Goal: Task Accomplishment & Management: Manage account settings

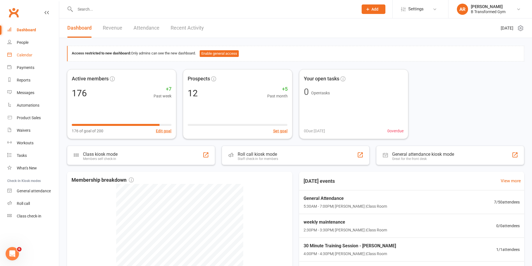
click at [25, 54] on div "Calendar" at bounding box center [25, 55] width 16 height 4
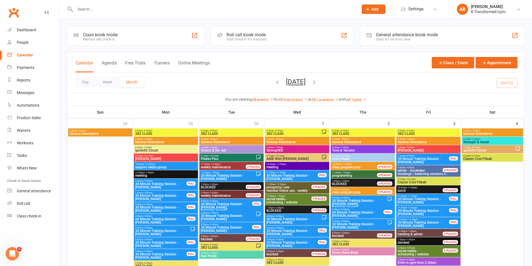
click at [165, 61] on button "Trainers" at bounding box center [162, 66] width 16 height 12
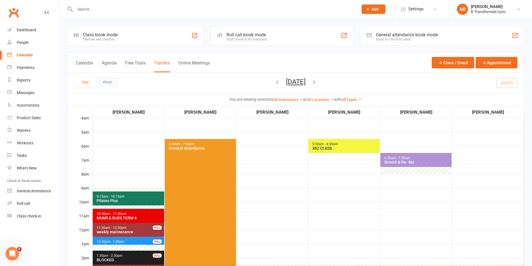
click at [306, 84] on button "[DATE]" at bounding box center [296, 82] width 20 height 8
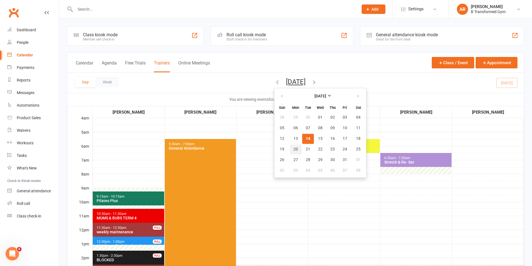
click at [294, 148] on span "20" at bounding box center [296, 149] width 4 height 4
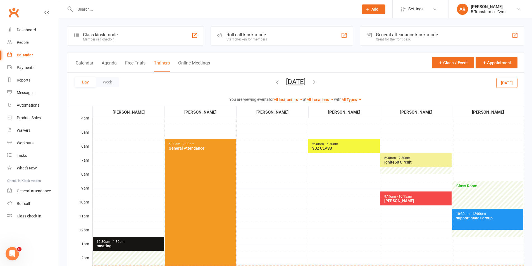
scroll to position [140, 0]
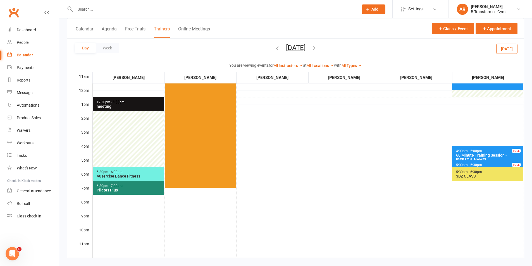
click at [301, 45] on button "[DATE]" at bounding box center [296, 48] width 20 height 8
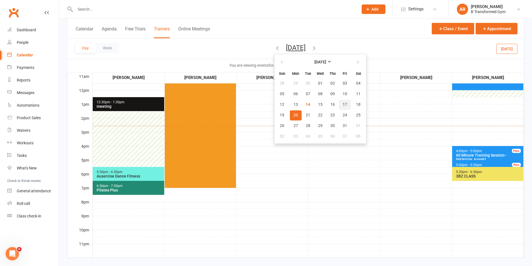
click at [343, 103] on span "17" at bounding box center [345, 105] width 4 height 4
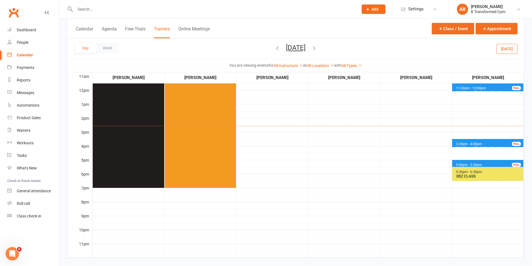
click at [274, 46] on icon "button" at bounding box center [277, 48] width 6 height 6
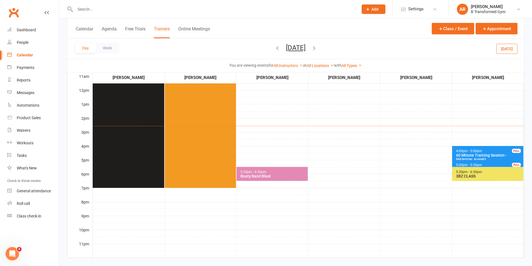
click at [274, 47] on icon "button" at bounding box center [277, 48] width 6 height 6
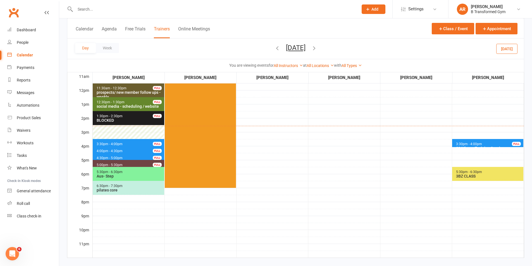
click at [482, 142] on span "3:30pm - 4:00pm 30 Minute Training Session - [PERSON_NAME] FULL" at bounding box center [487, 143] width 71 height 8
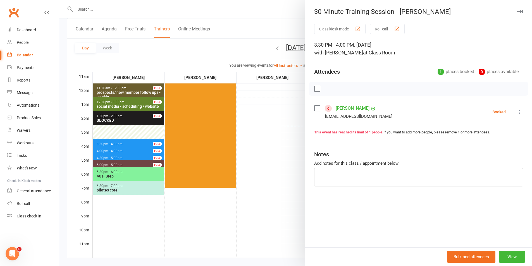
drag, startPoint x: 275, startPoint y: 127, endPoint x: 315, endPoint y: 137, distance: 41.3
click at [275, 127] on div at bounding box center [295, 133] width 473 height 266
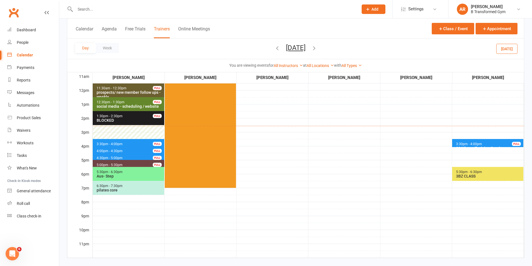
click at [274, 49] on icon "button" at bounding box center [277, 48] width 6 height 6
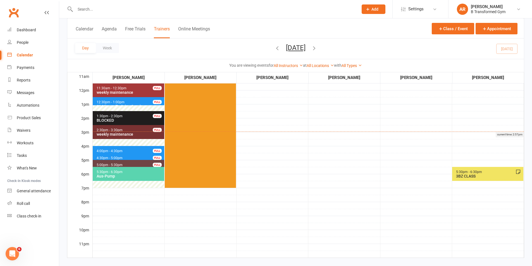
click at [374, 132] on div "current time: 2:57pm" at bounding box center [308, 135] width 432 height 6
click at [136, 149] on span "4:00pm - 4:30pm 30 Minute Training Session - [PERSON_NAME] FULL" at bounding box center [129, 150] width 72 height 8
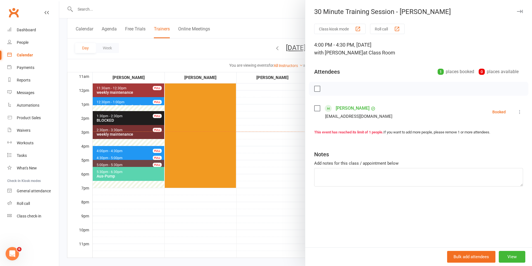
click at [277, 169] on div at bounding box center [295, 133] width 473 height 266
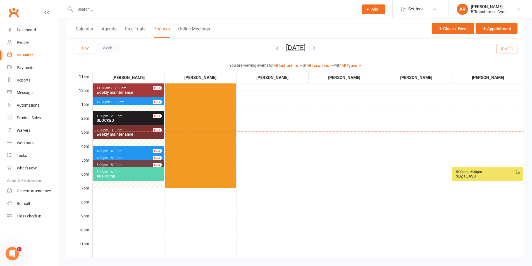
click at [294, 47] on button "[DATE]" at bounding box center [296, 48] width 20 height 8
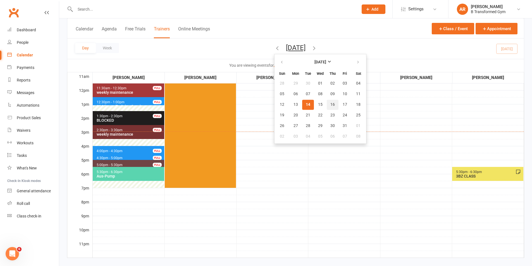
click at [331, 105] on span "16" at bounding box center [333, 105] width 4 height 4
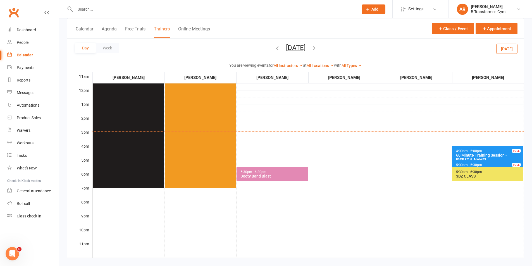
click at [306, 46] on button "[DATE]" at bounding box center [296, 48] width 20 height 8
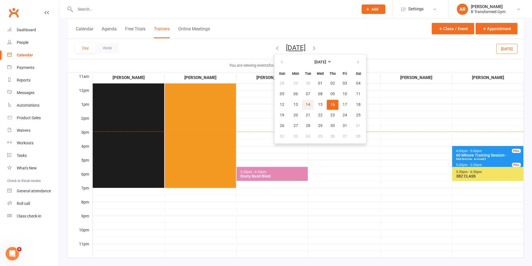
click at [302, 106] on button "14" at bounding box center [308, 105] width 12 height 10
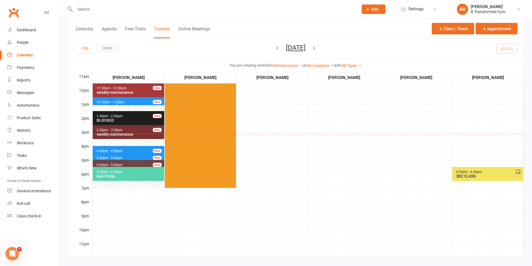
click at [134, 158] on span "4:30pm - 5:00pm 30 Minute Training Session - [PERSON_NAME] FULL" at bounding box center [129, 157] width 72 height 8
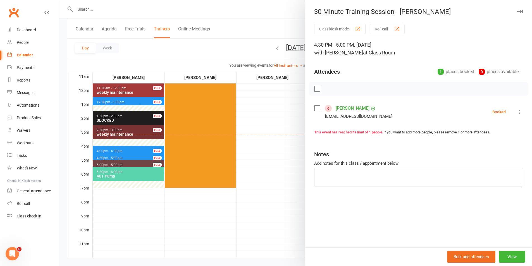
drag, startPoint x: 165, startPoint y: 227, endPoint x: 185, endPoint y: 238, distance: 23.3
click at [165, 227] on div at bounding box center [295, 133] width 473 height 266
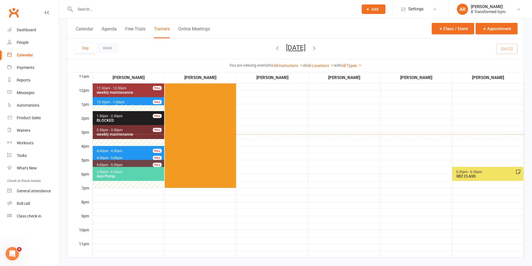
click at [483, 175] on div "3BZ CLASS" at bounding box center [489, 176] width 66 height 4
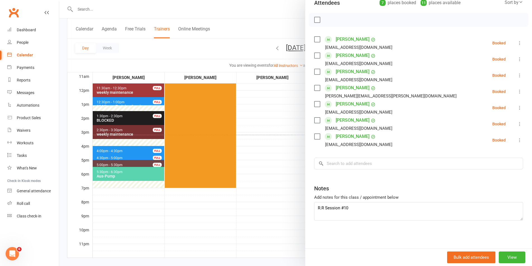
drag, startPoint x: 137, startPoint y: 237, endPoint x: 144, endPoint y: 229, distance: 10.3
click at [137, 237] on div at bounding box center [295, 133] width 473 height 266
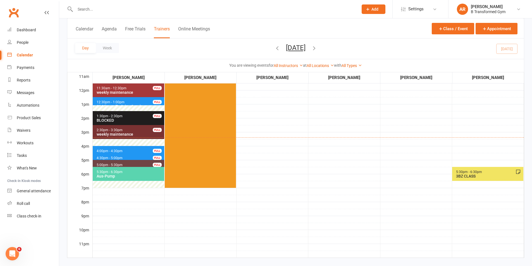
drag, startPoint x: 336, startPoint y: 180, endPoint x: 332, endPoint y: 178, distance: 4.8
click at [335, 180] on td "5:30am - 6:30am 3BZ CLASS" at bounding box center [344, 117] width 72 height 279
click at [317, 47] on icon "button" at bounding box center [314, 48] width 6 height 6
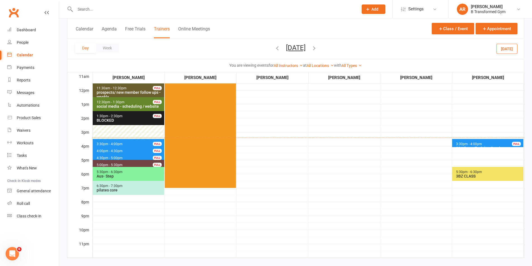
scroll to position [0, 0]
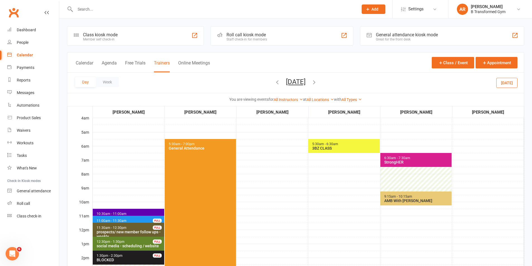
click at [117, 218] on span "11:00am - 11:30am 30 Minute Training Session - [PERSON_NAME] FULL" at bounding box center [129, 220] width 72 height 8
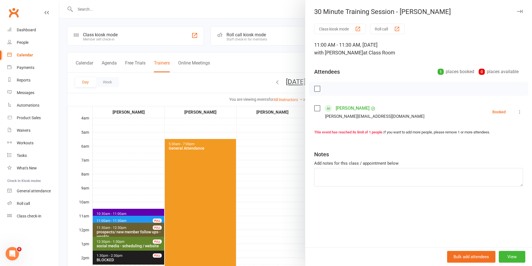
drag, startPoint x: 317, startPoint y: 109, endPoint x: 326, endPoint y: 103, distance: 10.3
click at [317, 108] on label at bounding box center [317, 109] width 6 height 6
click at [339, 88] on icon "button" at bounding box center [341, 89] width 6 height 6
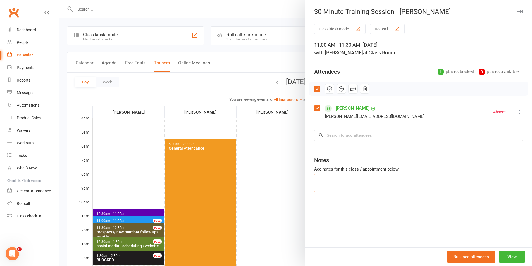
click at [340, 182] on textarea at bounding box center [418, 183] width 209 height 18
type textarea "won't be in for meeting or pt [DATE]"
click at [293, 187] on div at bounding box center [295, 133] width 473 height 266
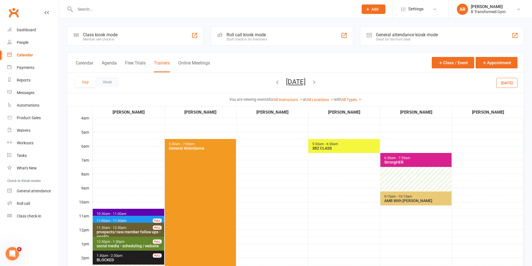
scroll to position [140, 0]
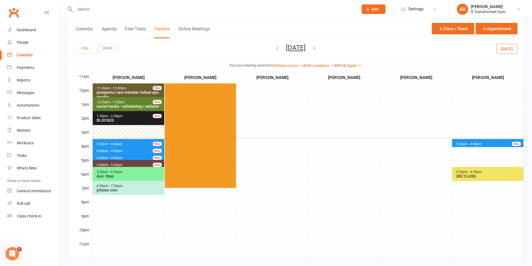
click at [134, 140] on span "3:30pm - 4:00pm 30 Minute Training Session - [PERSON_NAME] FULL" at bounding box center [129, 143] width 72 height 8
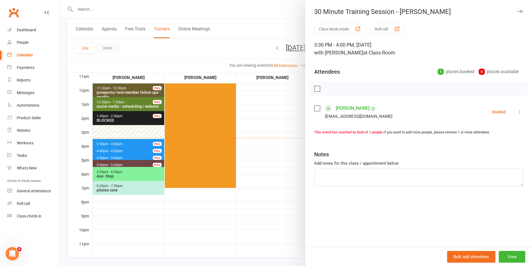
click at [288, 156] on div at bounding box center [295, 133] width 473 height 266
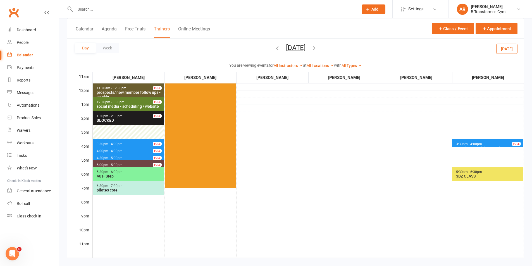
click at [112, 149] on span "4:00pm - 4:30pm" at bounding box center [109, 151] width 27 height 4
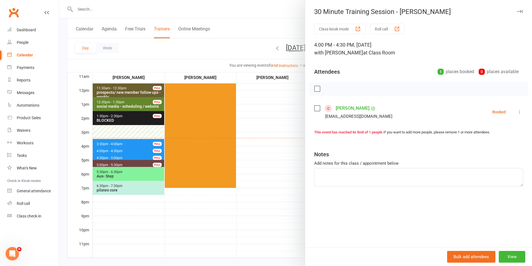
click at [268, 148] on div at bounding box center [295, 133] width 473 height 266
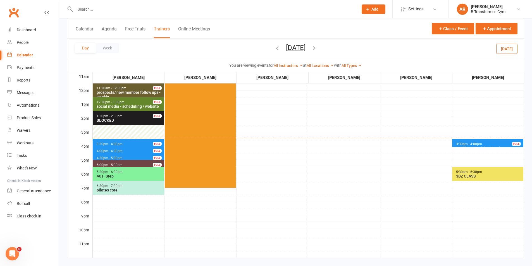
click at [135, 158] on span "4:30pm - 5:00pm 30 Minute Training Session - [PERSON_NAME] FULL" at bounding box center [129, 157] width 72 height 8
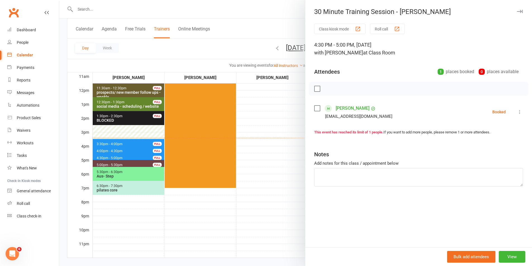
click at [266, 160] on div at bounding box center [295, 133] width 473 height 266
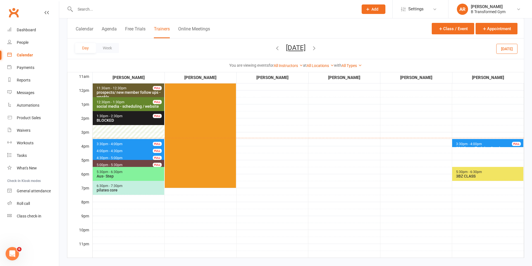
click at [458, 143] on span "3:30pm - 4:00pm" at bounding box center [469, 144] width 27 height 4
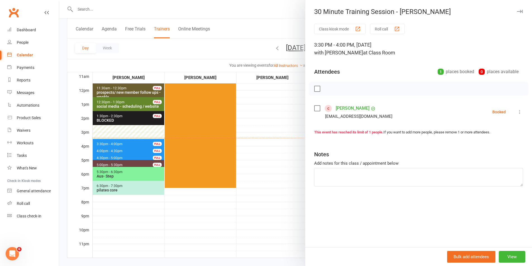
click at [288, 142] on div at bounding box center [295, 133] width 473 height 266
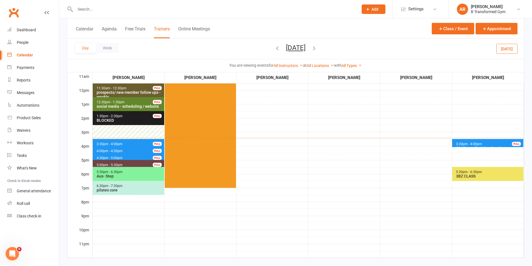
scroll to position [0, 0]
